Goal: Task Accomplishment & Management: Use online tool/utility

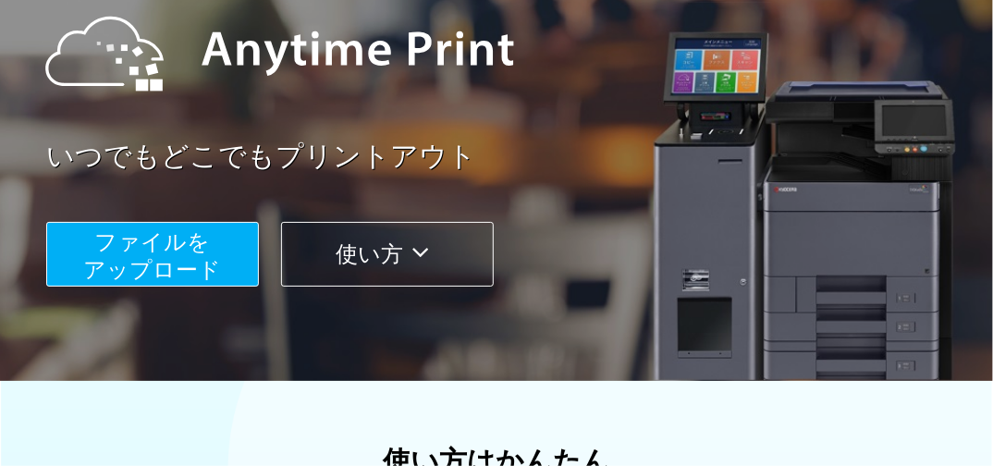
scroll to position [222, 0]
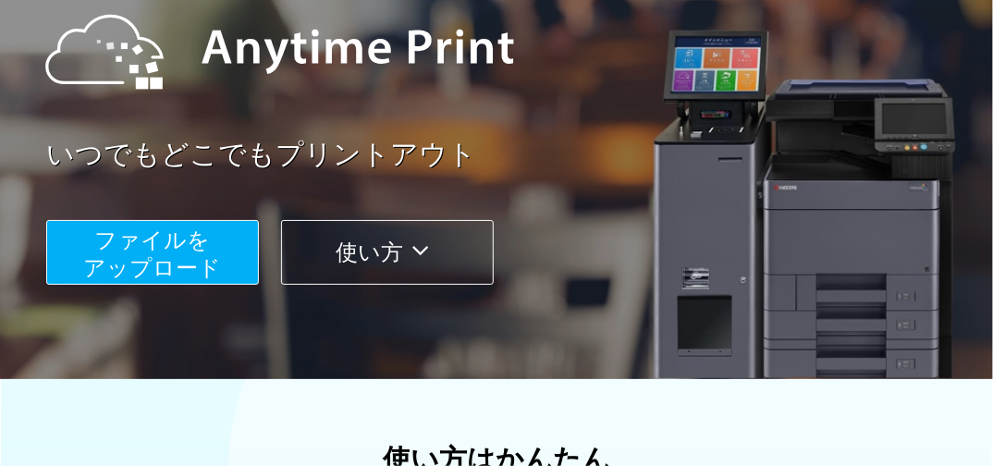
click at [171, 252] on span "ファイルを ​​アップロード" at bounding box center [153, 253] width 138 height 53
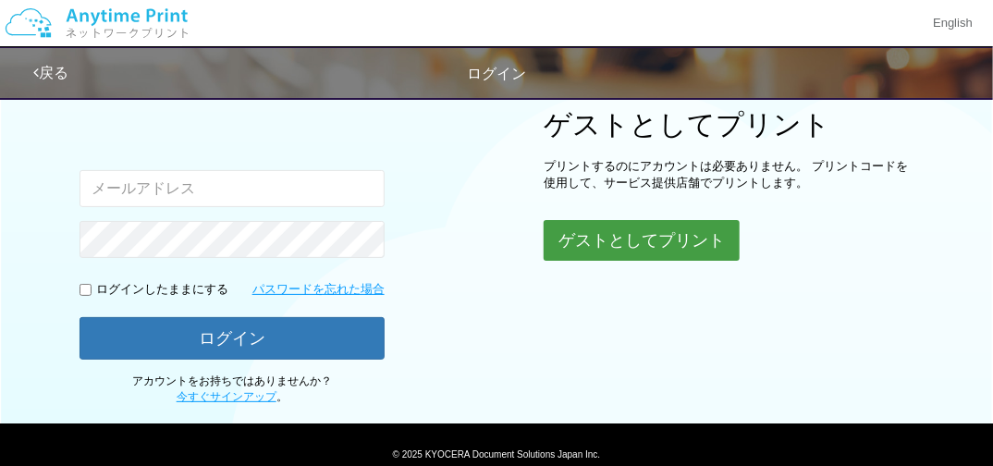
click at [600, 242] on button "ゲストとしてプリント" at bounding box center [642, 240] width 196 height 41
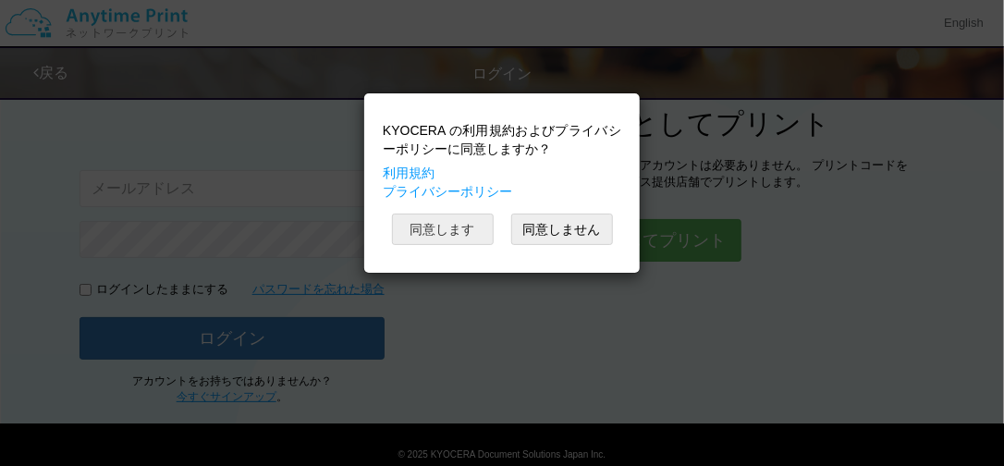
click at [454, 233] on button "同意します" at bounding box center [443, 229] width 102 height 31
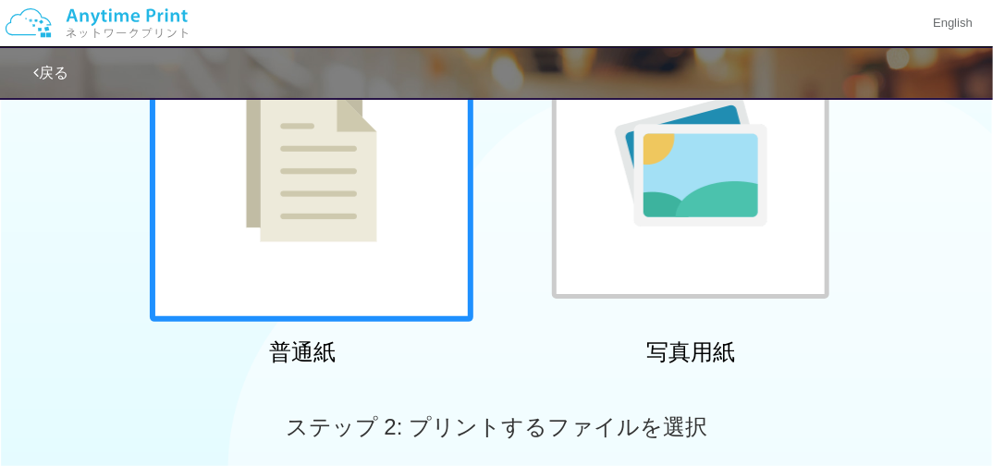
click at [411, 226] on div at bounding box center [312, 160] width 324 height 324
click at [326, 211] on img at bounding box center [311, 160] width 131 height 165
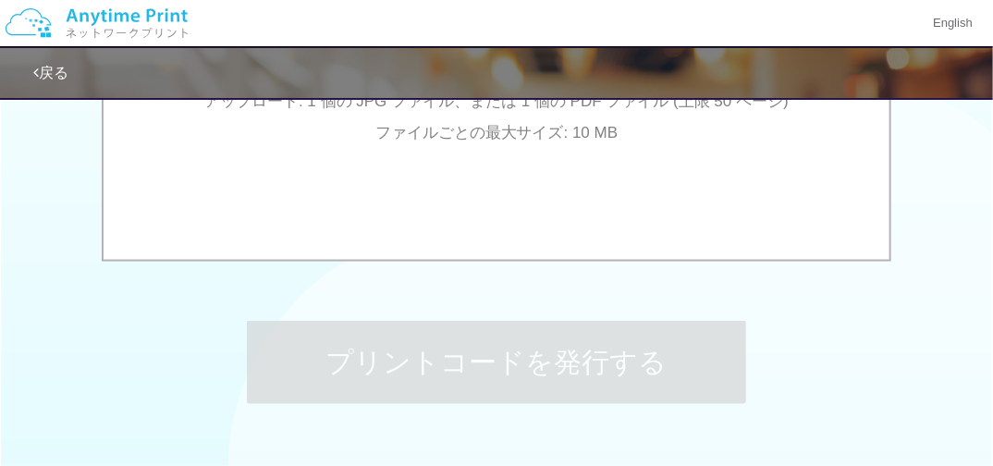
scroll to position [666, 0]
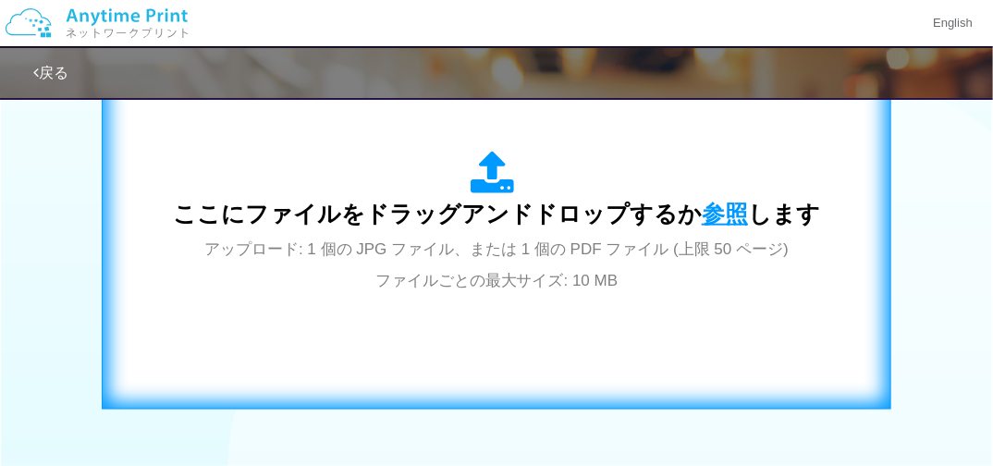
click at [725, 207] on span "参照" at bounding box center [725, 214] width 46 height 26
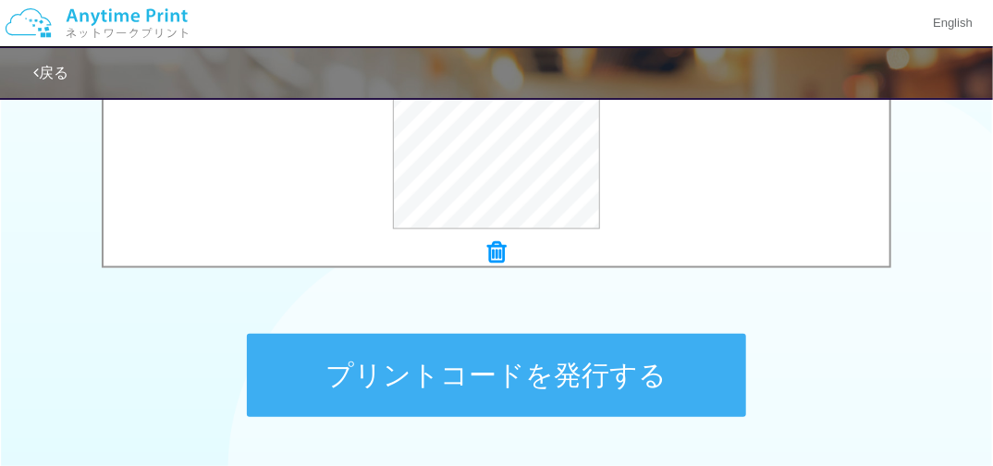
scroll to position [940, 0]
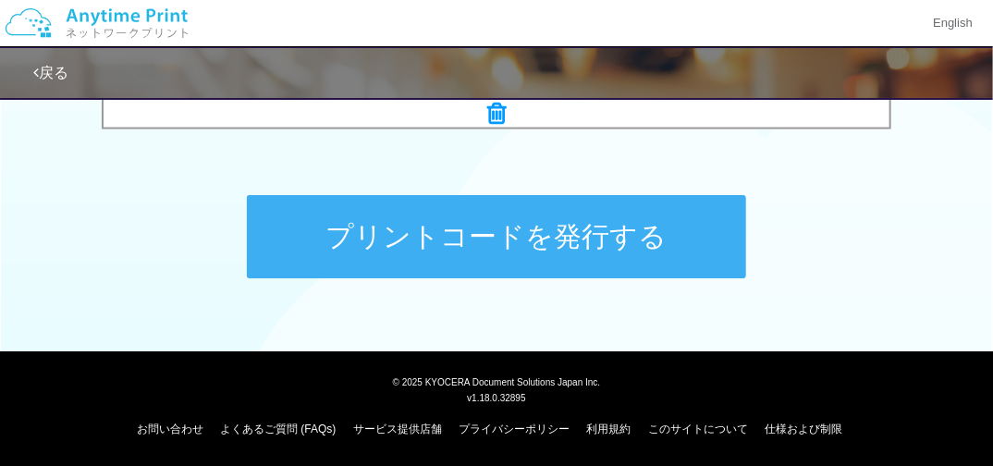
click at [504, 244] on button "プリントコードを発行する" at bounding box center [496, 236] width 499 height 83
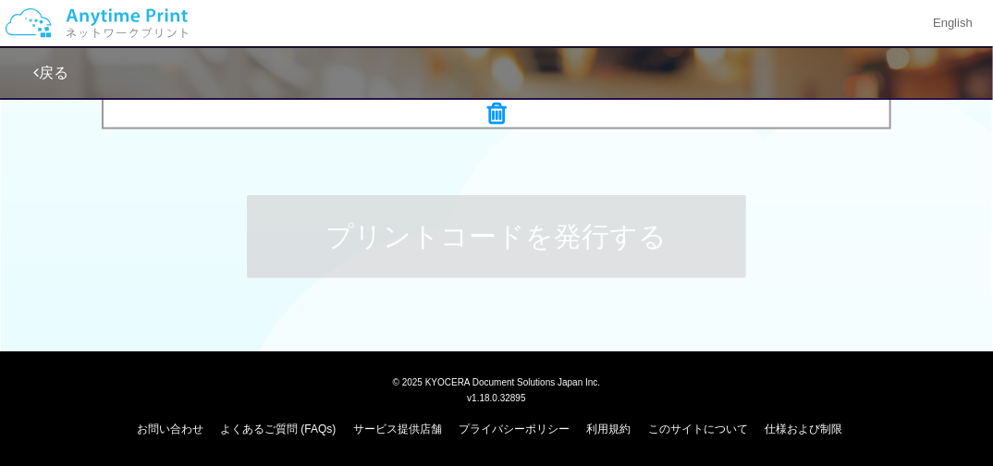
scroll to position [0, 0]
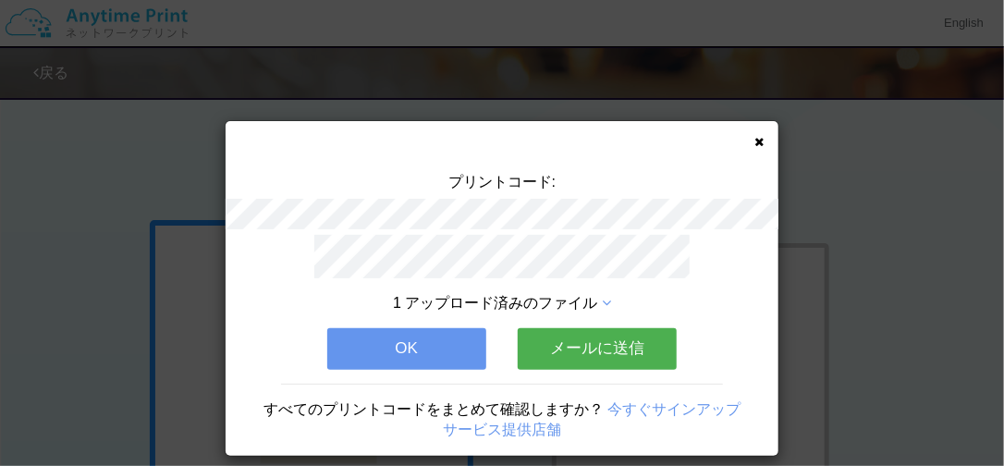
click at [384, 357] on button "OK" at bounding box center [406, 348] width 159 height 41
